Goal: Task Accomplishment & Management: Complete application form

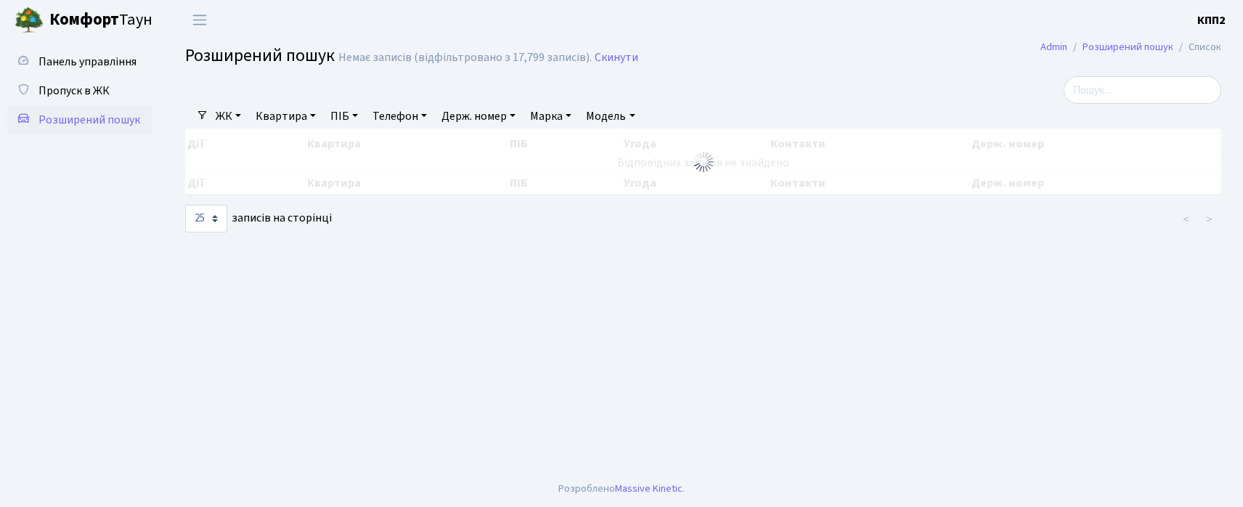
select select "25"
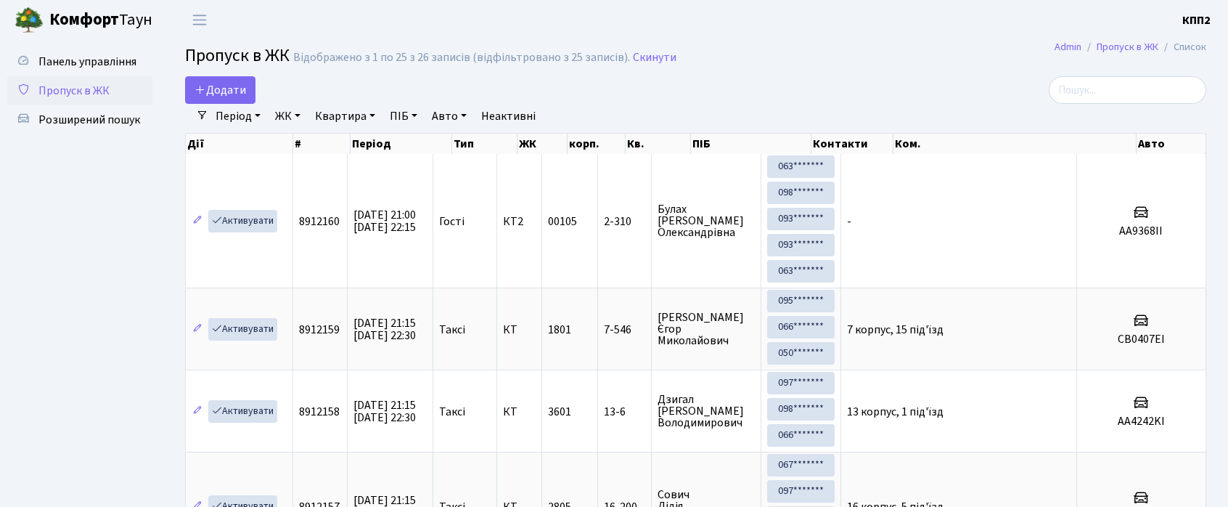
select select "25"
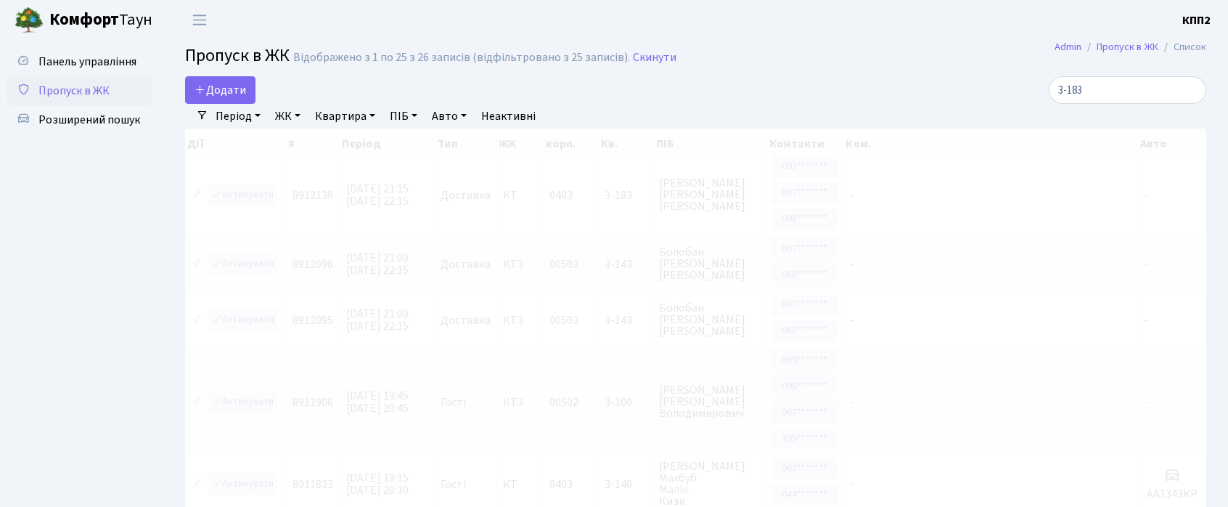
type input "3-183"
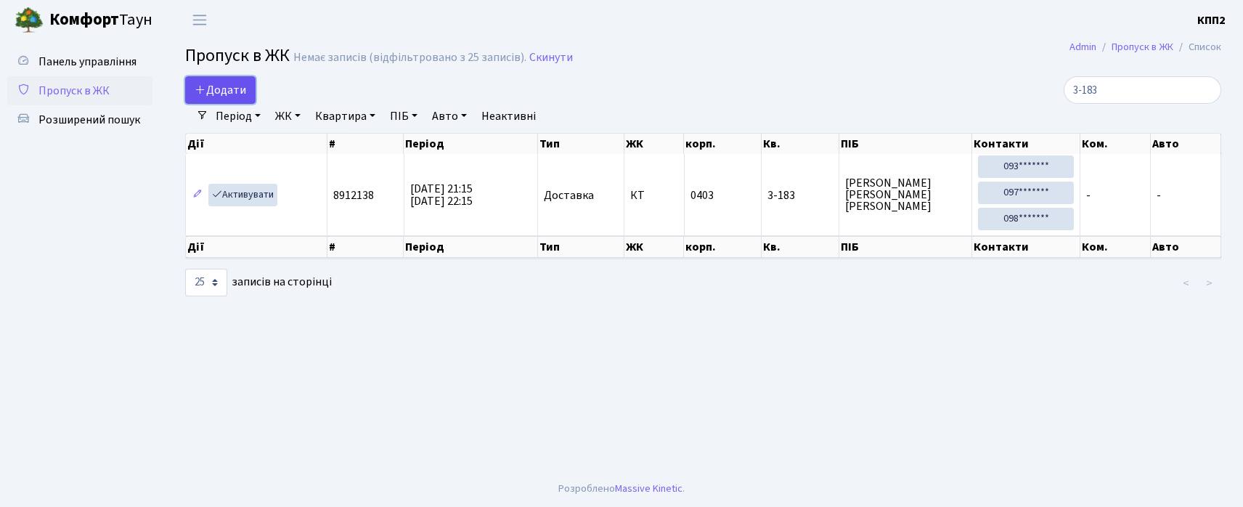
click at [225, 85] on span "Додати" at bounding box center [221, 90] width 52 height 16
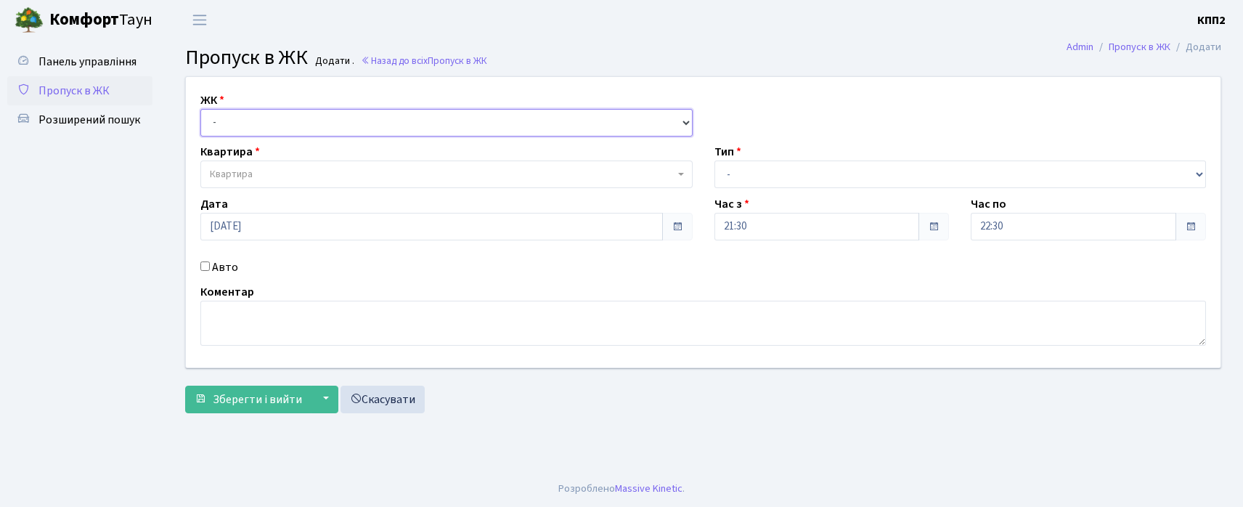
drag, startPoint x: 328, startPoint y: 117, endPoint x: 328, endPoint y: 128, distance: 10.9
click at [328, 128] on select "- КТ, вул. Регенераторна, 4 КТ2, просп. Соборності, 17 КТ3, вул. Березнева, 16 …" at bounding box center [446, 123] width 492 height 28
select select "271"
click at [200, 109] on select "- КТ, вул. Регенераторна, 4 КТ2, просп. Соборності, 17 КТ3, вул. Березнева, 16 …" at bounding box center [446, 123] width 492 height 28
select select
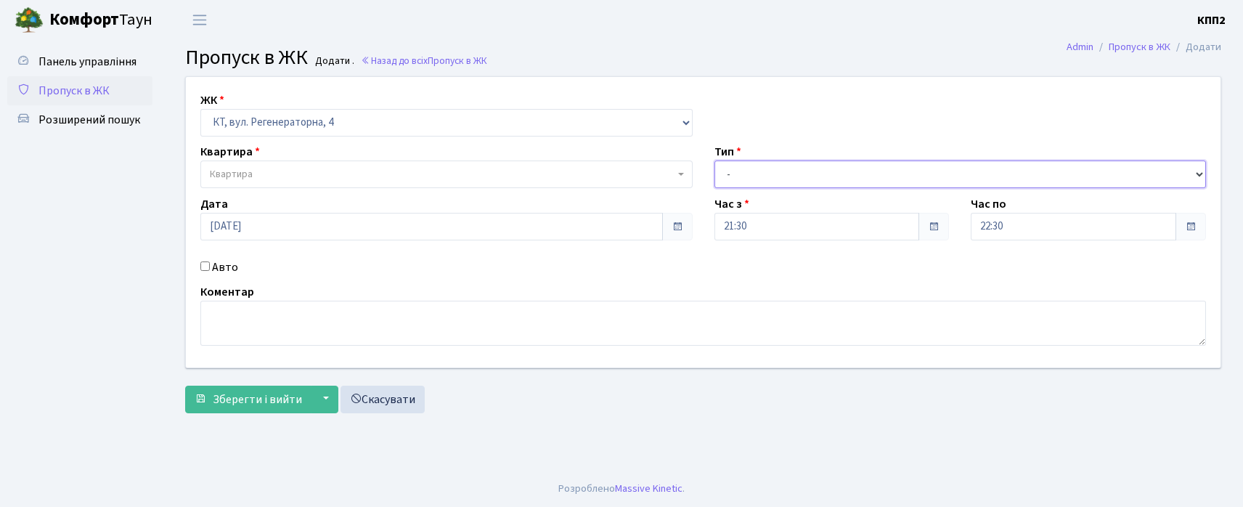
click at [751, 187] on select "- Доставка Таксі Гості Сервіс" at bounding box center [960, 174] width 492 height 28
select select "2"
click at [714, 160] on select "- Доставка Таксі Гості Сервіс" at bounding box center [960, 174] width 492 height 28
click at [283, 171] on span "Квартира" at bounding box center [442, 174] width 465 height 15
